Goal: Navigation & Orientation: Find specific page/section

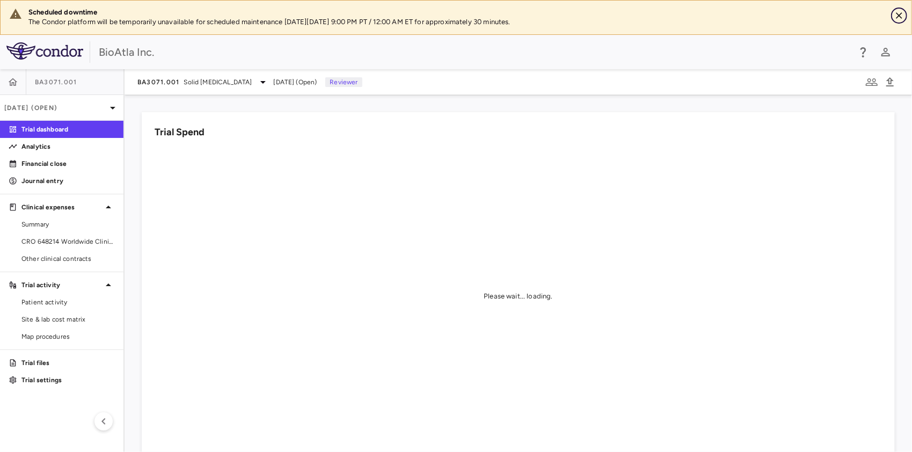
click at [898, 16] on icon "Close" at bounding box center [898, 15] width 6 height 6
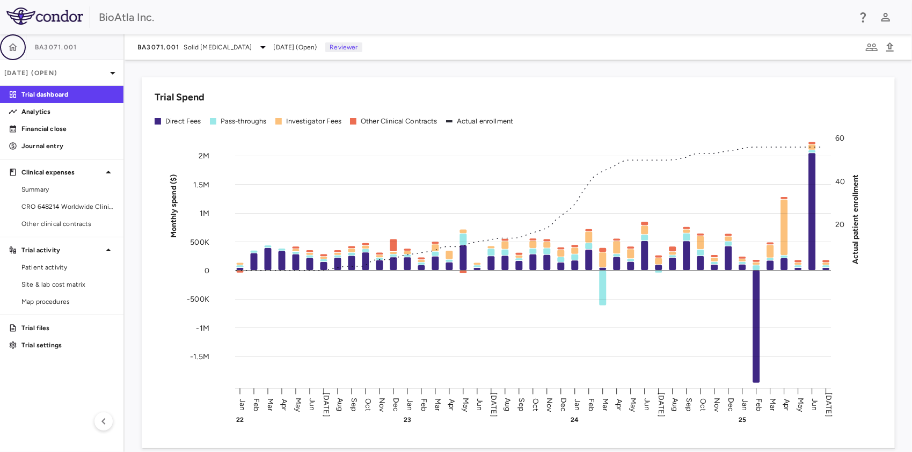
click at [13, 44] on icon "button" at bounding box center [13, 47] width 9 height 8
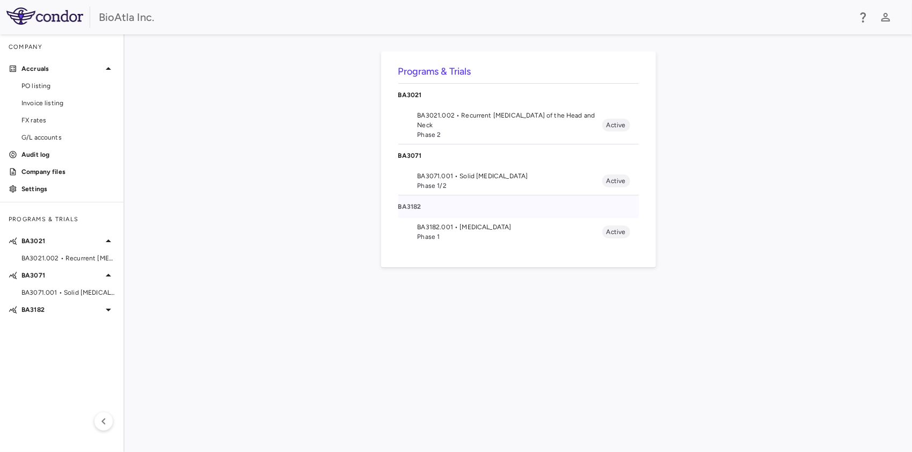
click at [416, 203] on p "BA3182" at bounding box center [518, 207] width 240 height 10
click at [411, 203] on p "BA3182" at bounding box center [518, 207] width 240 height 10
click at [451, 232] on span "Phase 1" at bounding box center [509, 237] width 185 height 10
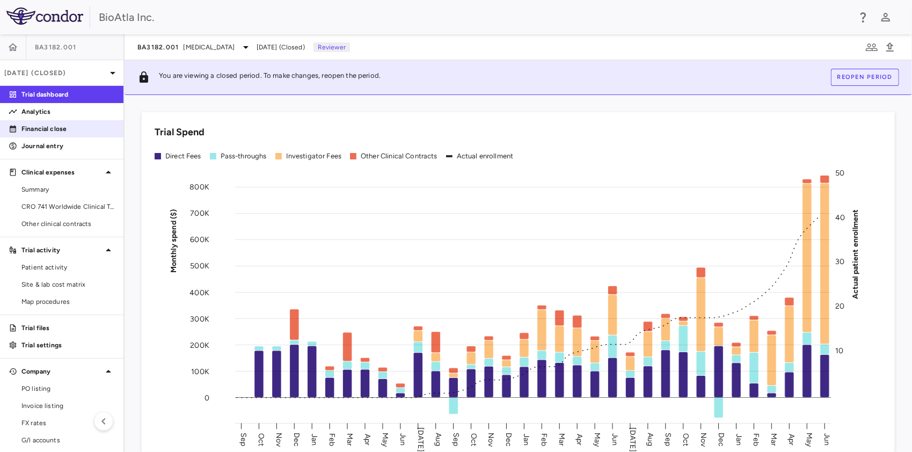
click at [48, 131] on p "Financial close" at bounding box center [67, 129] width 93 height 10
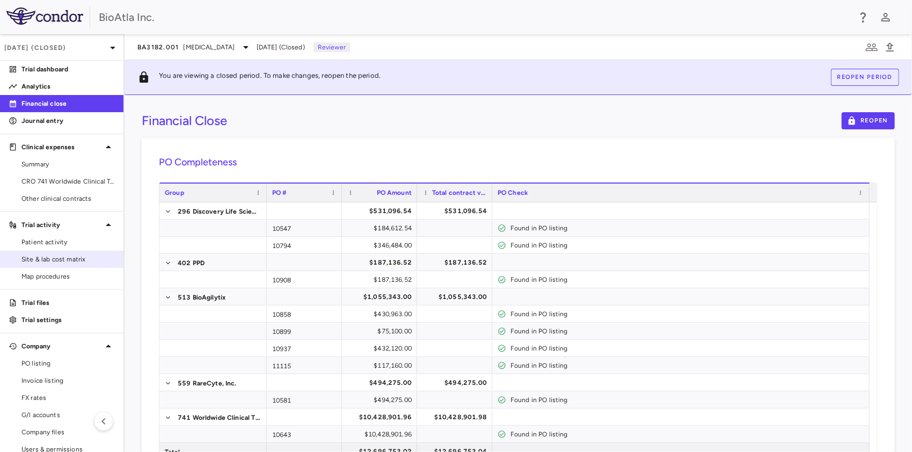
scroll to position [39, 0]
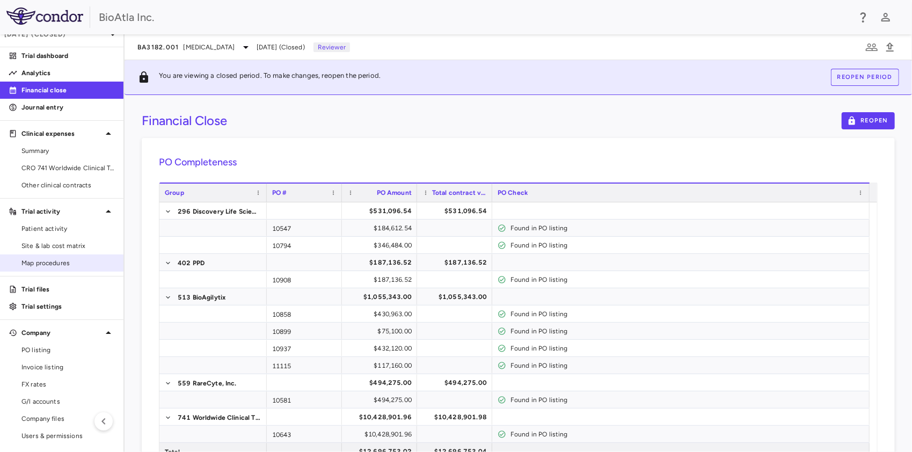
click at [51, 262] on span "Map procedures" at bounding box center [67, 263] width 93 height 10
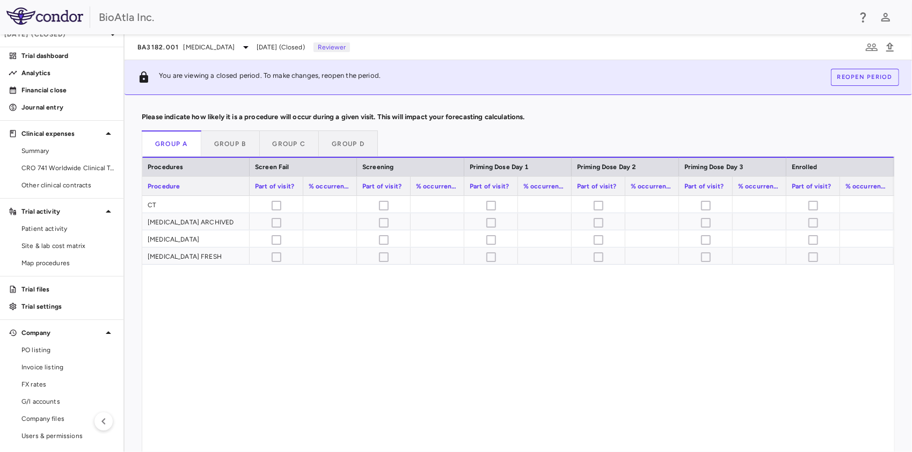
click at [282, 45] on span "Jun 2025 (Closed)" at bounding box center [280, 47] width 48 height 10
click at [202, 46] on span "Adenocarcinoma" at bounding box center [209, 47] width 52 height 10
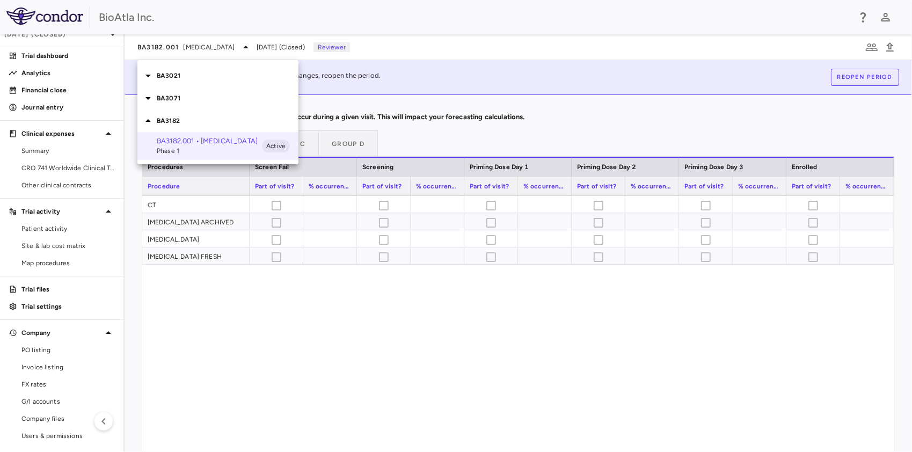
drag, startPoint x: 119, startPoint y: 108, endPoint x: 127, endPoint y: 47, distance: 61.7
click at [127, 44] on div at bounding box center [456, 226] width 912 height 452
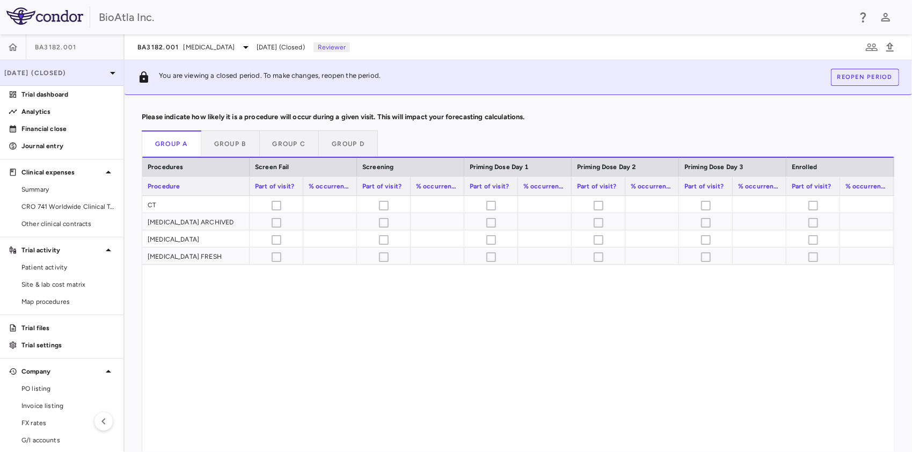
click at [65, 72] on p "Jun 2025 (Closed)" at bounding box center [55, 73] width 102 height 10
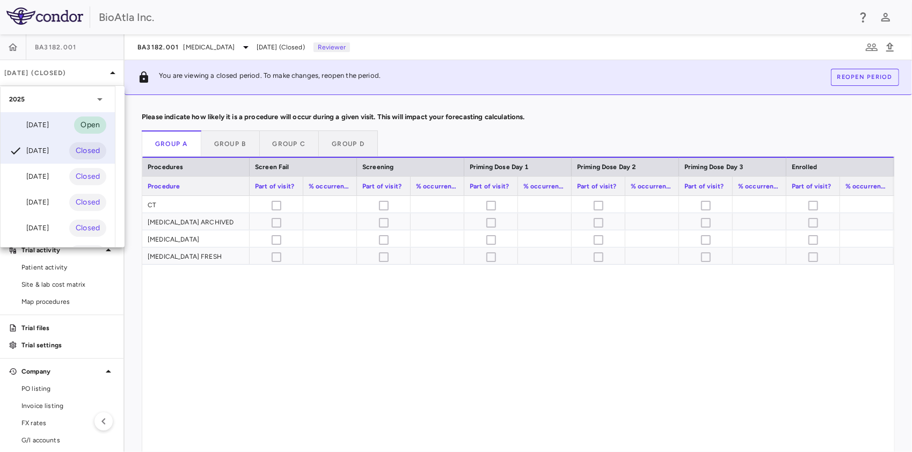
click at [46, 127] on div "Jul 2025" at bounding box center [29, 125] width 40 height 13
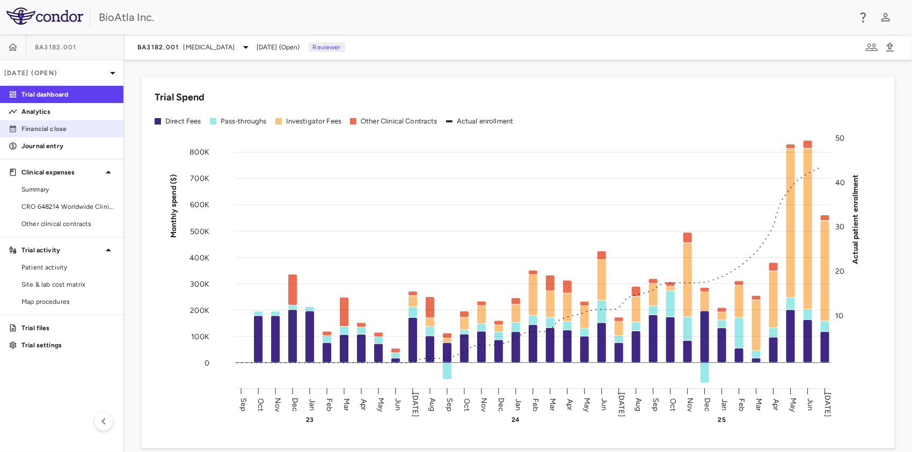
click at [44, 129] on p "Financial close" at bounding box center [67, 129] width 93 height 10
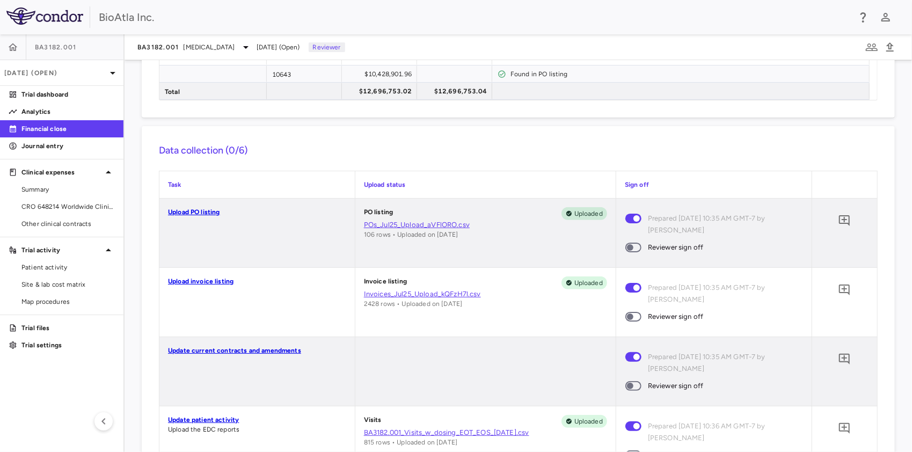
scroll to position [231, 0]
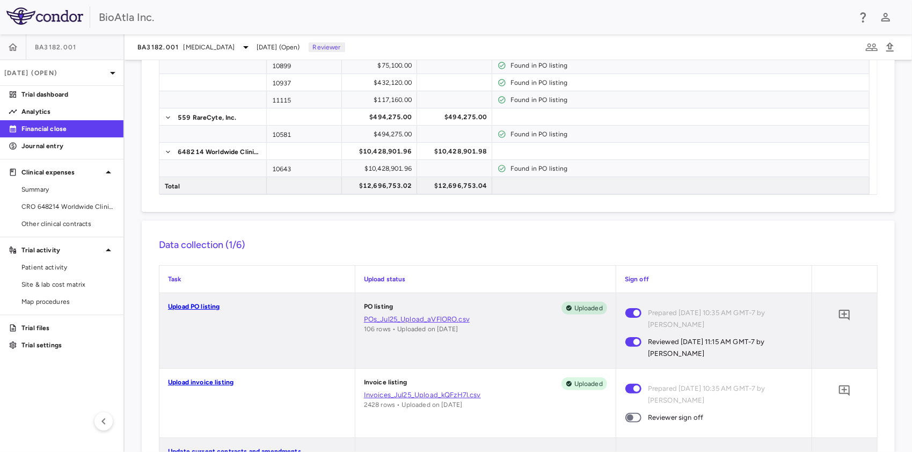
click at [622, 409] on span at bounding box center [633, 417] width 29 height 23
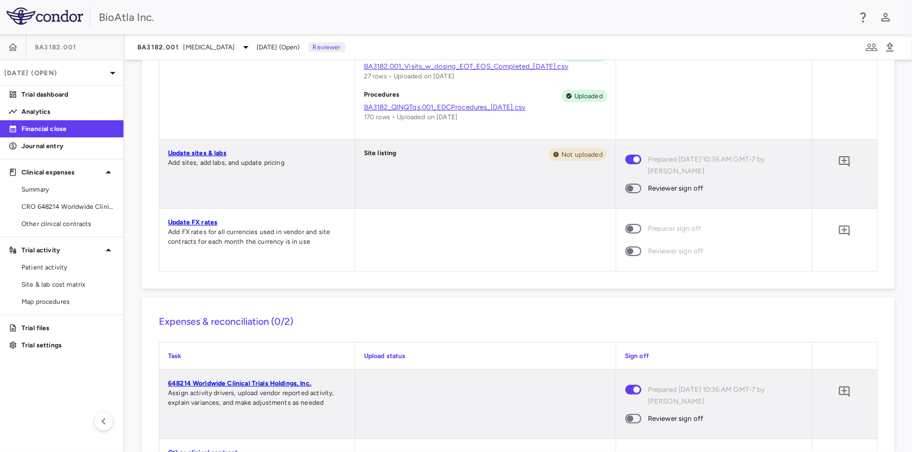
scroll to position [821, 0]
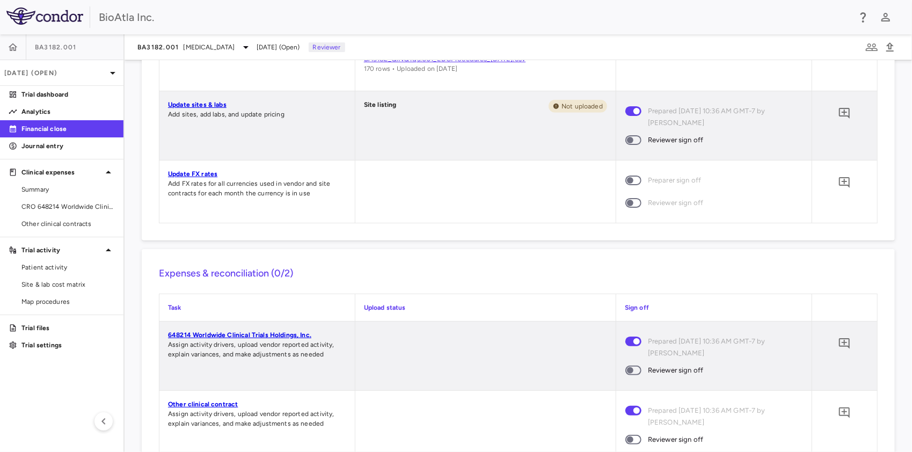
drag, startPoint x: 625, startPoint y: 133, endPoint x: 632, endPoint y: 169, distance: 37.2
click at [625, 133] on span at bounding box center [633, 140] width 29 height 23
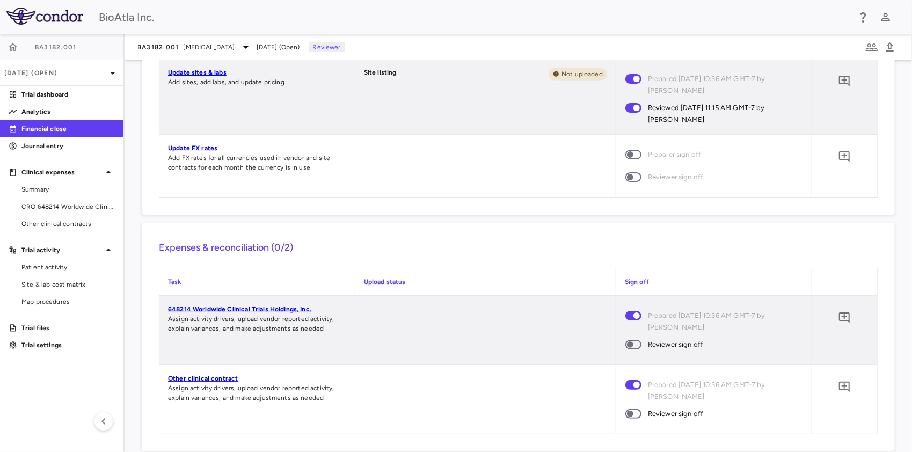
scroll to position [875, 0]
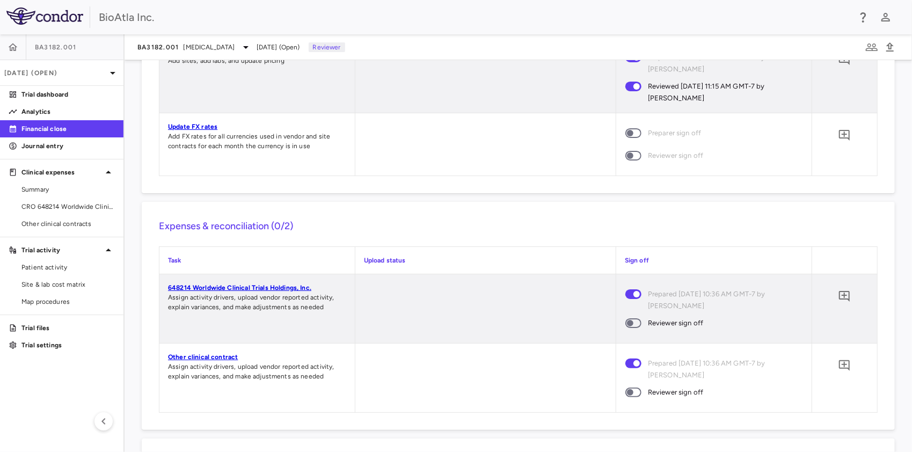
click at [625, 328] on span at bounding box center [633, 323] width 29 height 23
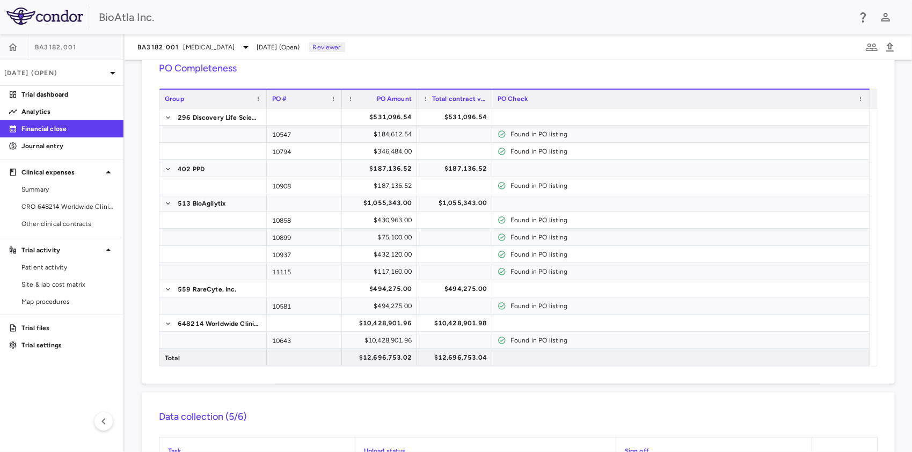
scroll to position [0, 0]
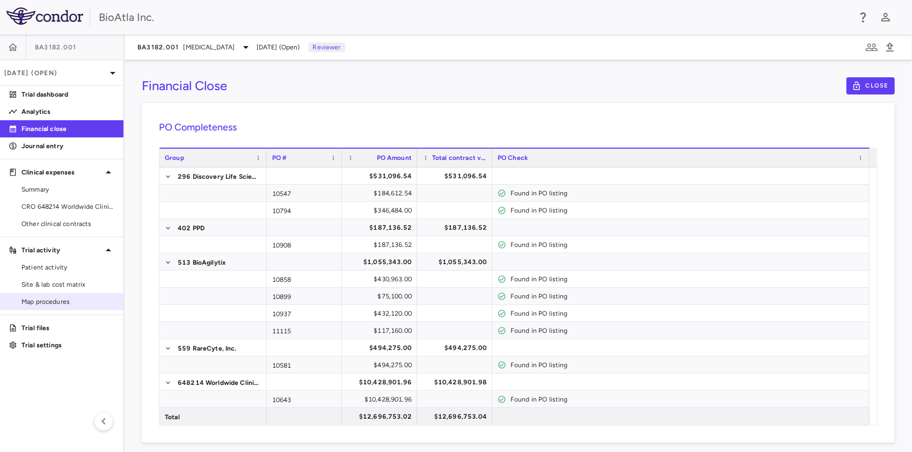
click at [39, 302] on span "Map procedures" at bounding box center [67, 302] width 93 height 10
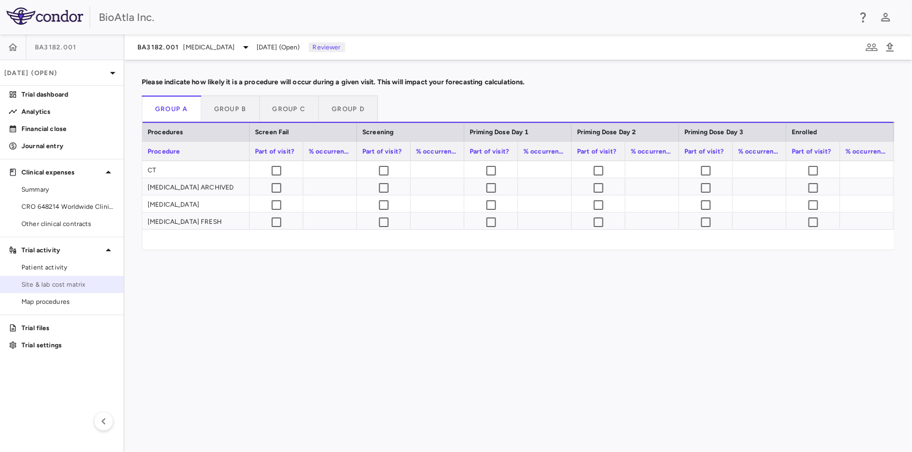
click at [39, 284] on span "Site & lab cost matrix" at bounding box center [67, 285] width 93 height 10
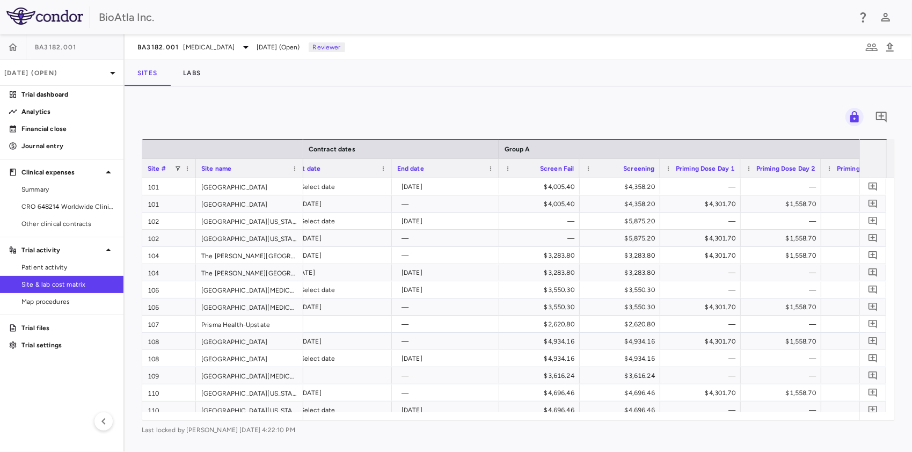
scroll to position [0, 1298]
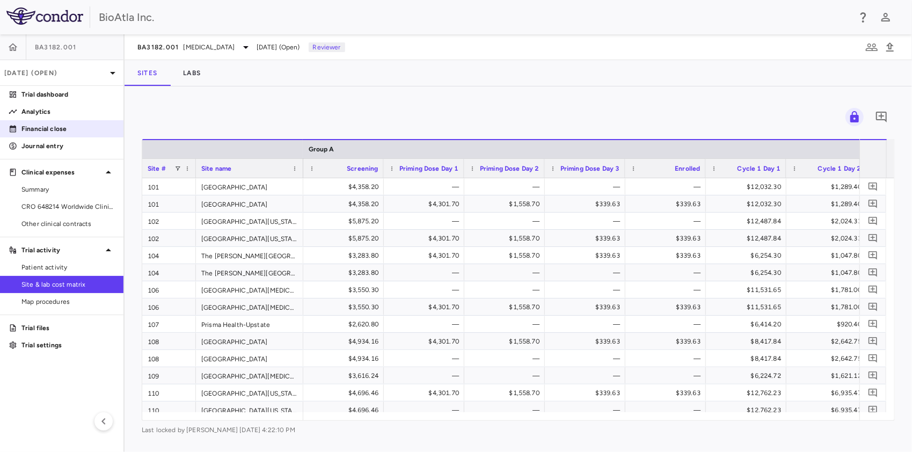
click at [49, 128] on p "Financial close" at bounding box center [67, 129] width 93 height 10
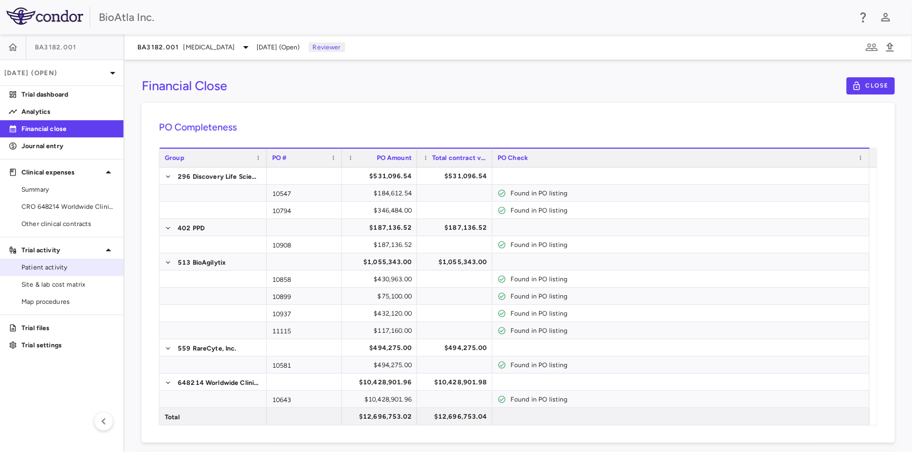
click at [38, 267] on span "Patient activity" at bounding box center [67, 267] width 93 height 10
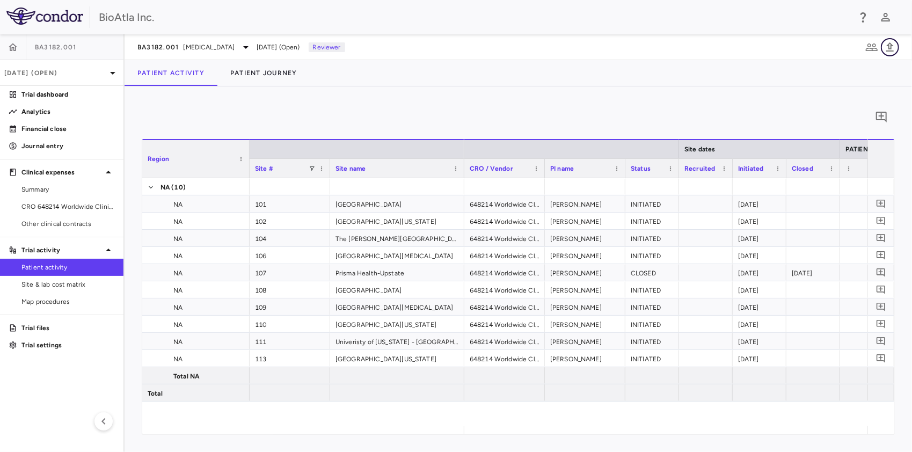
click at [889, 49] on icon "button" at bounding box center [889, 47] width 13 height 13
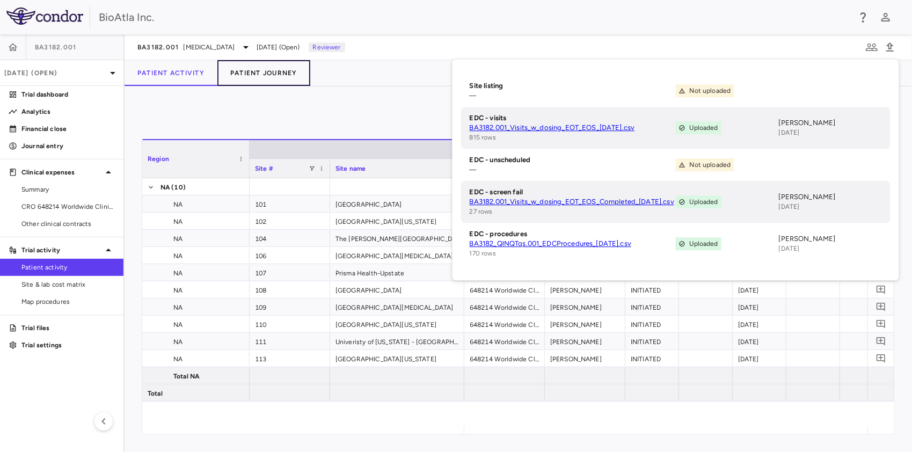
drag, startPoint x: 266, startPoint y: 67, endPoint x: 263, endPoint y: 74, distance: 7.7
click at [266, 67] on button "Patient Journey" at bounding box center [263, 73] width 93 height 26
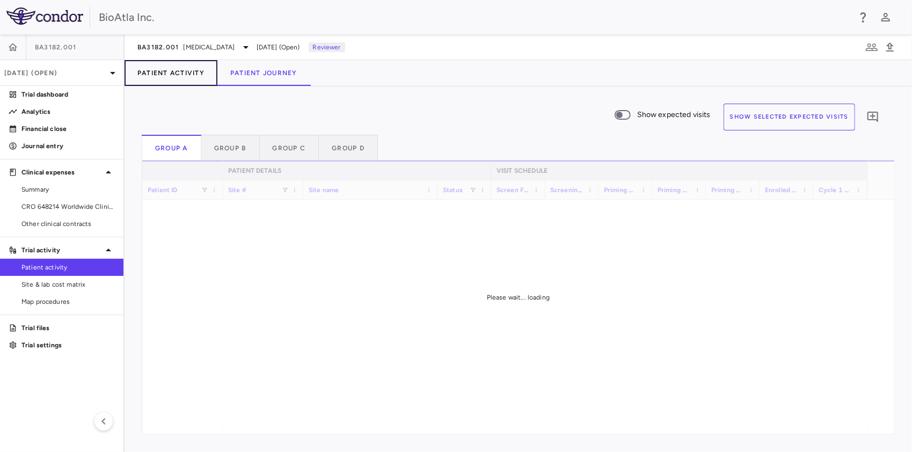
click at [164, 75] on button "Patient Activity" at bounding box center [170, 73] width 93 height 26
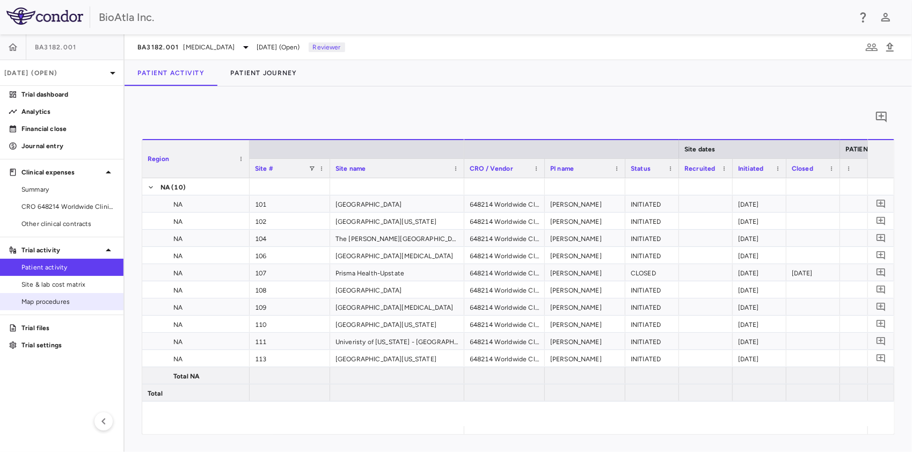
click at [34, 303] on span "Map procedures" at bounding box center [67, 302] width 93 height 10
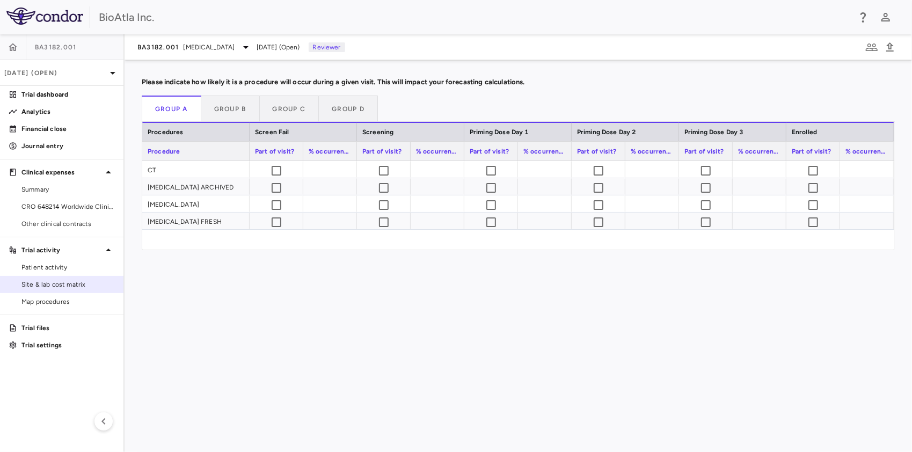
click at [44, 289] on span "Site & lab cost matrix" at bounding box center [67, 285] width 93 height 10
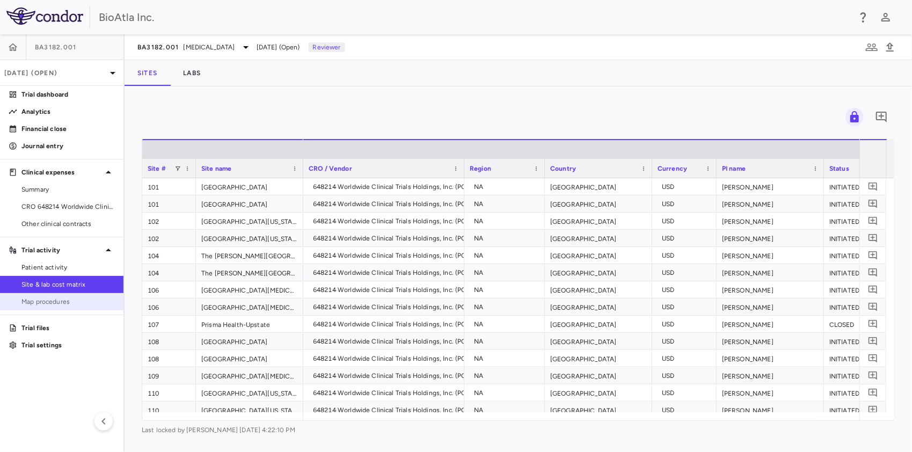
click at [40, 300] on span "Map procedures" at bounding box center [67, 302] width 93 height 10
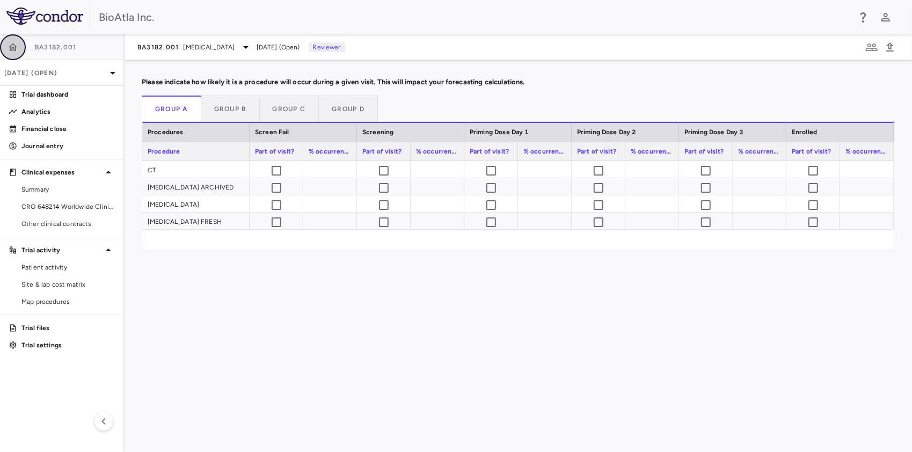
click at [8, 45] on icon "button" at bounding box center [13, 47] width 11 height 11
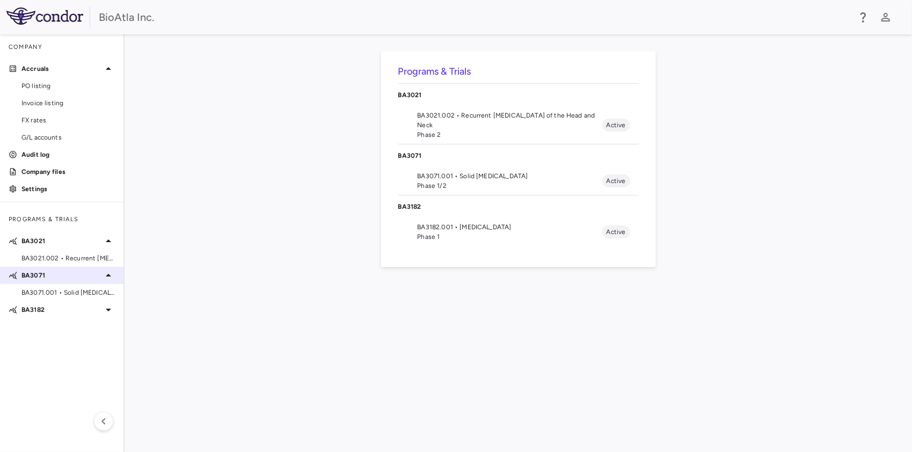
click at [34, 281] on div "BA3071" at bounding box center [61, 275] width 123 height 19
click at [42, 269] on div "BA3071" at bounding box center [61, 275] width 123 height 19
click at [61, 295] on span "BA3071.001 • Solid Tumors" at bounding box center [67, 293] width 93 height 10
